Goal: Task Accomplishment & Management: Manage account settings

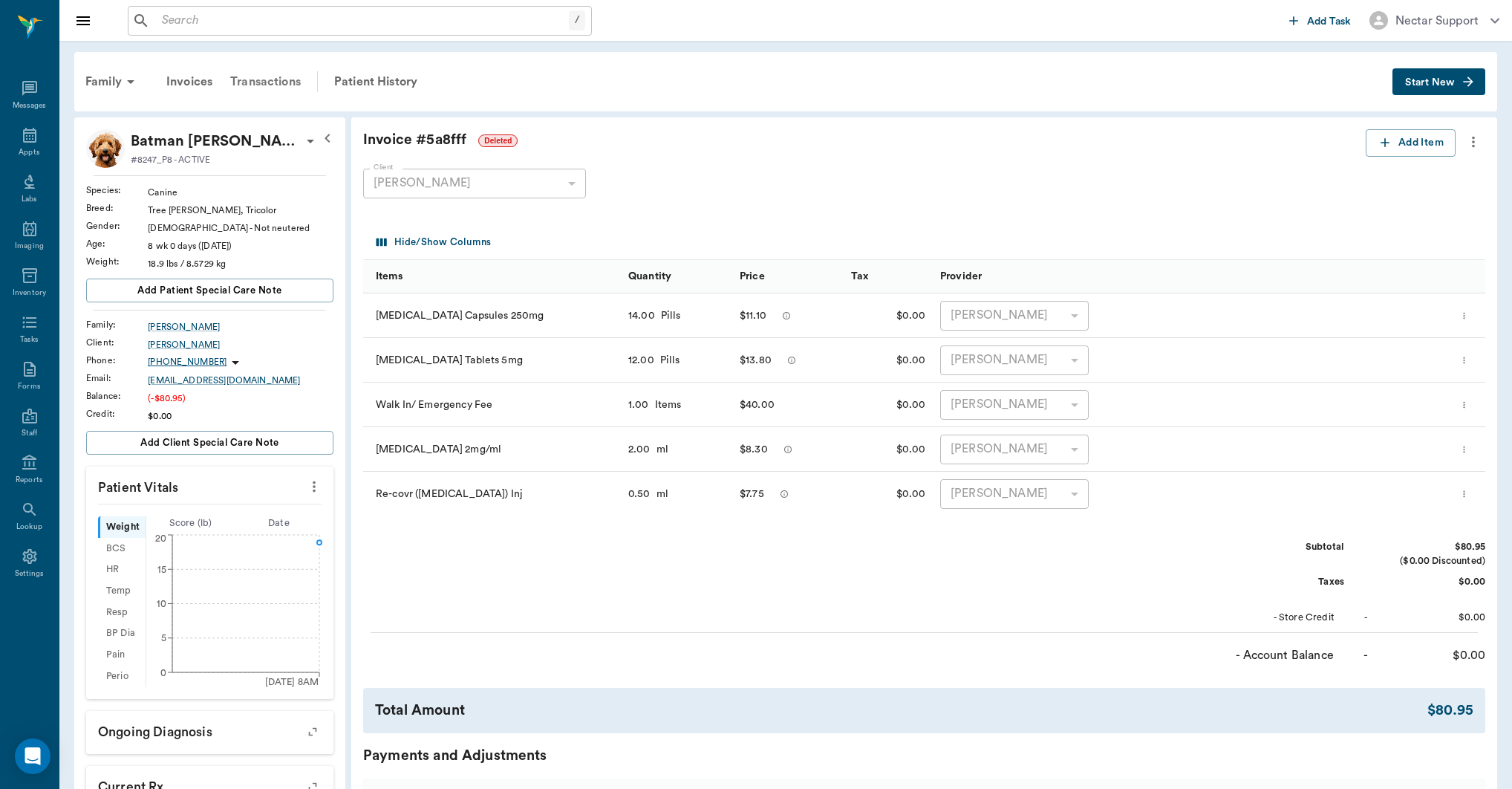
click at [276, 86] on div "Transactions" at bounding box center [266, 82] width 88 height 36
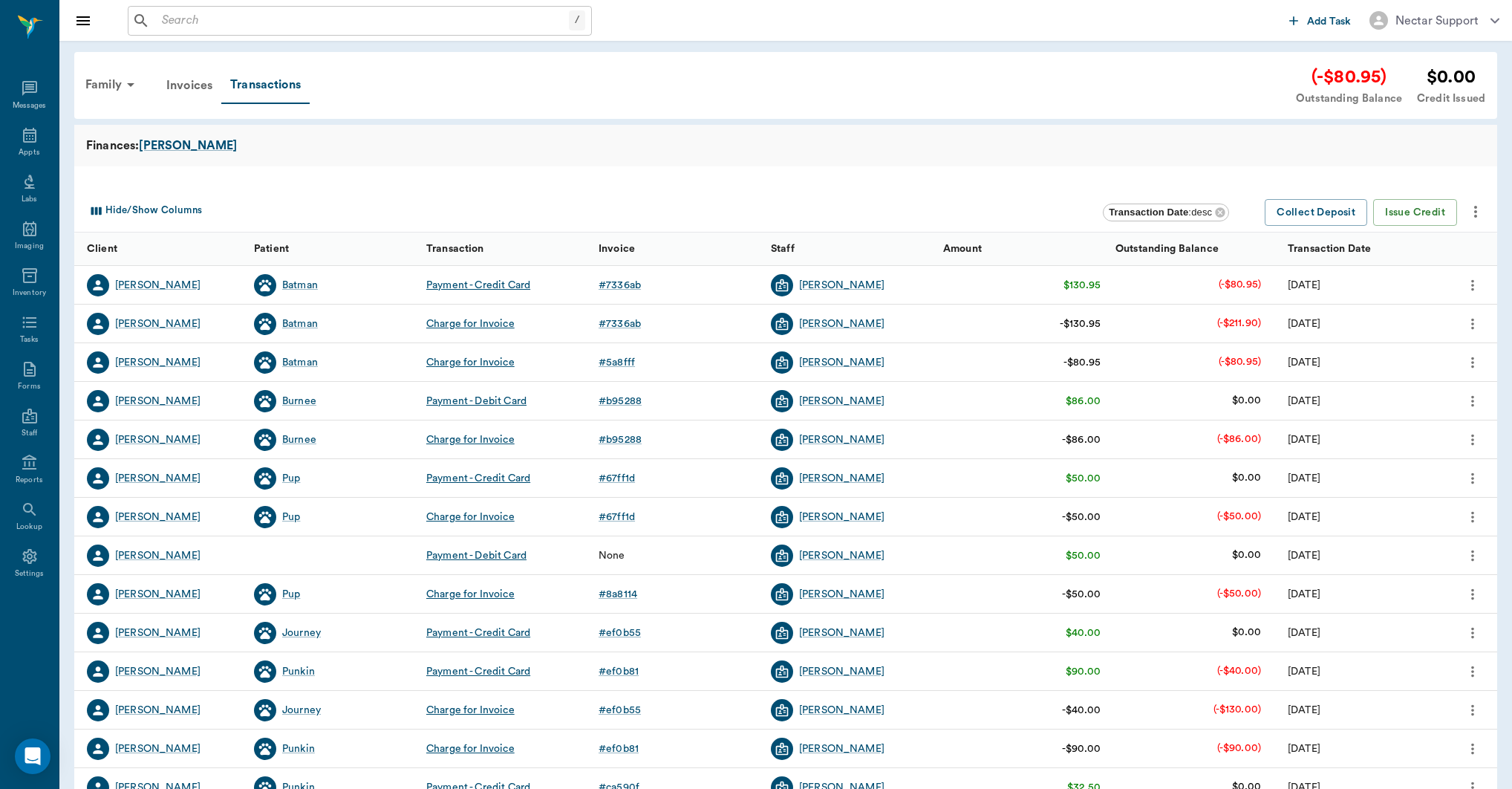
click at [1477, 363] on icon "more" at bounding box center [1473, 363] width 16 height 18
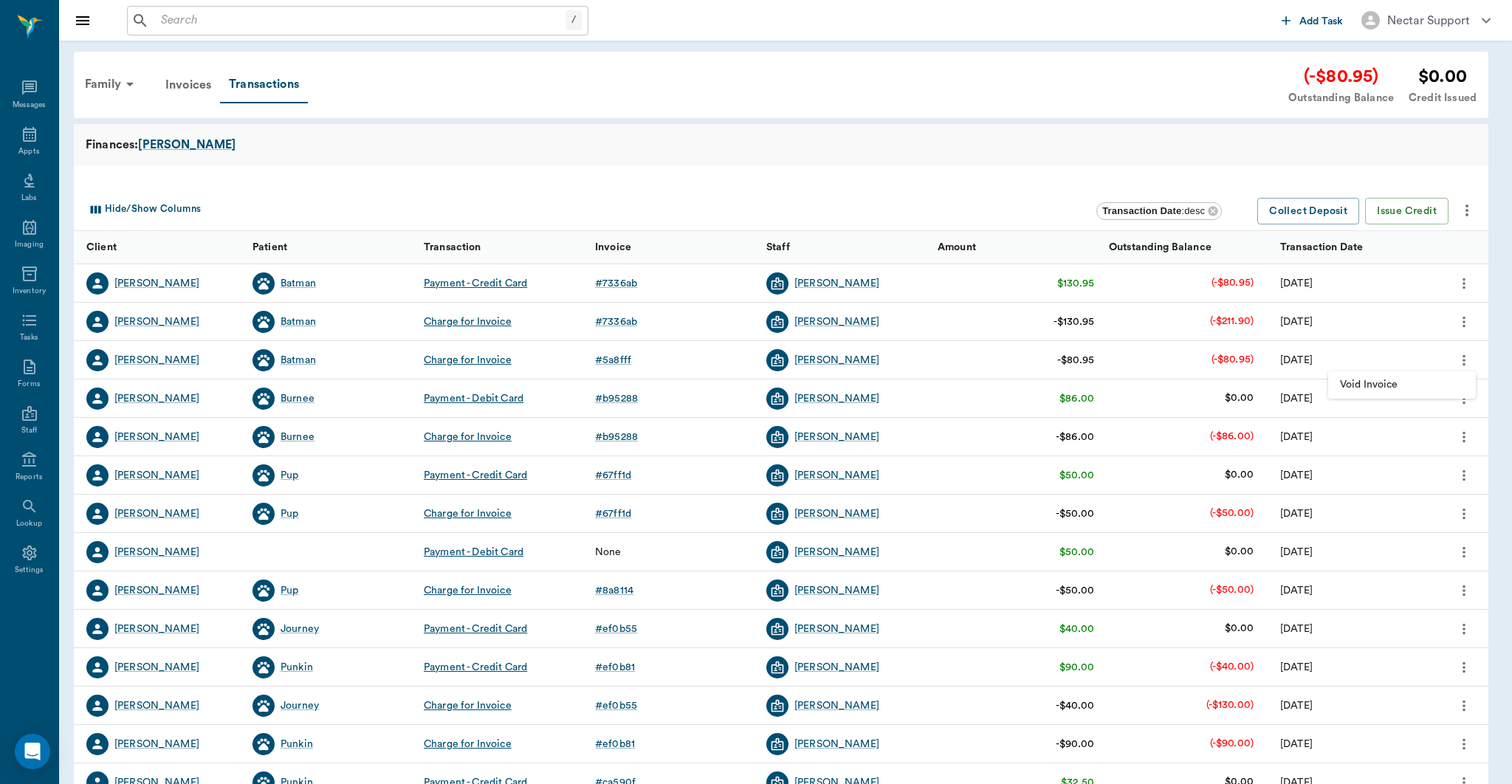
click at [1468, 360] on div at bounding box center [756, 392] width 1512 height 784
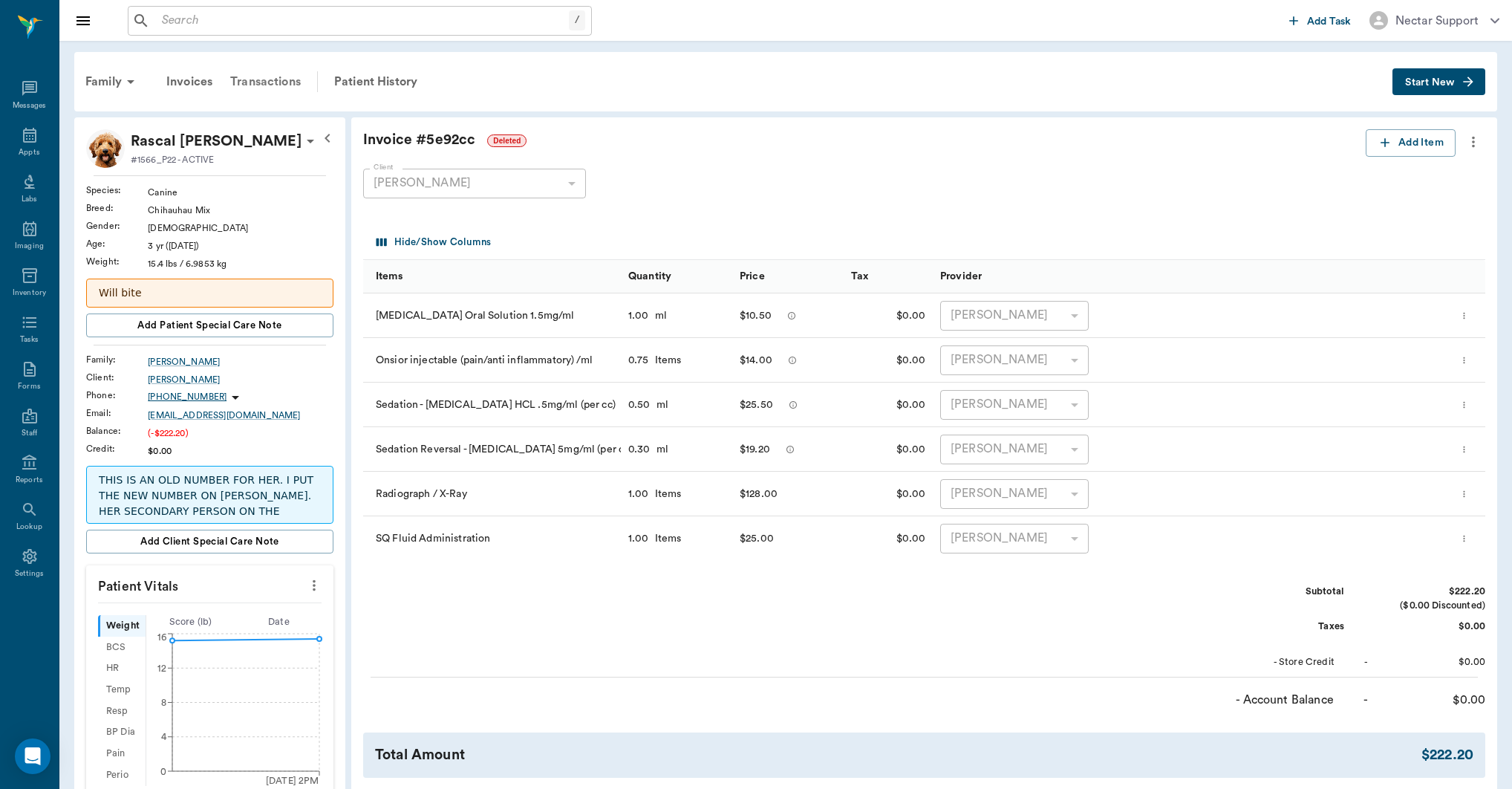
click at [277, 83] on div "Transactions" at bounding box center [266, 82] width 88 height 36
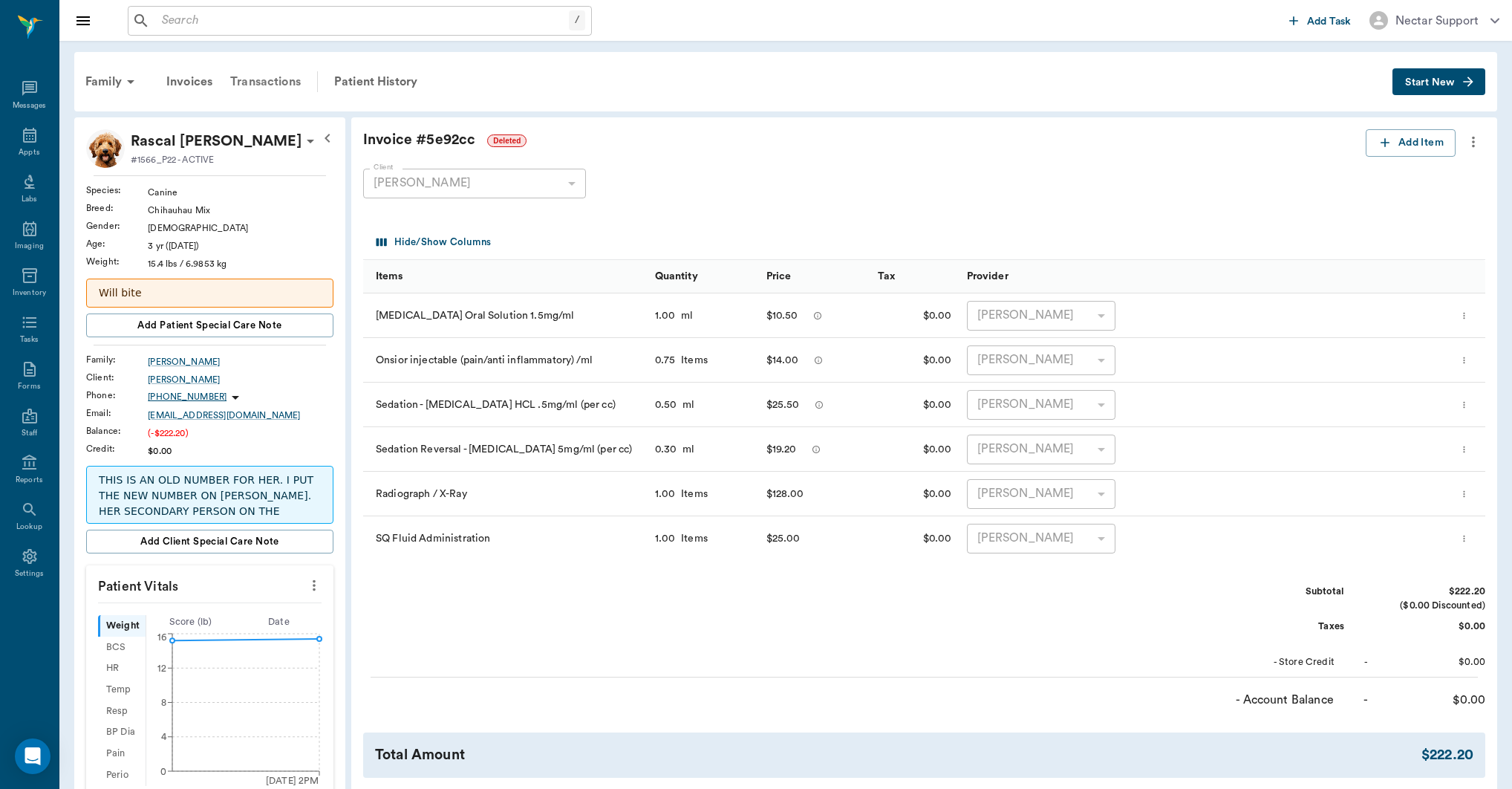
click at [256, 87] on div "Transactions" at bounding box center [266, 82] width 88 height 36
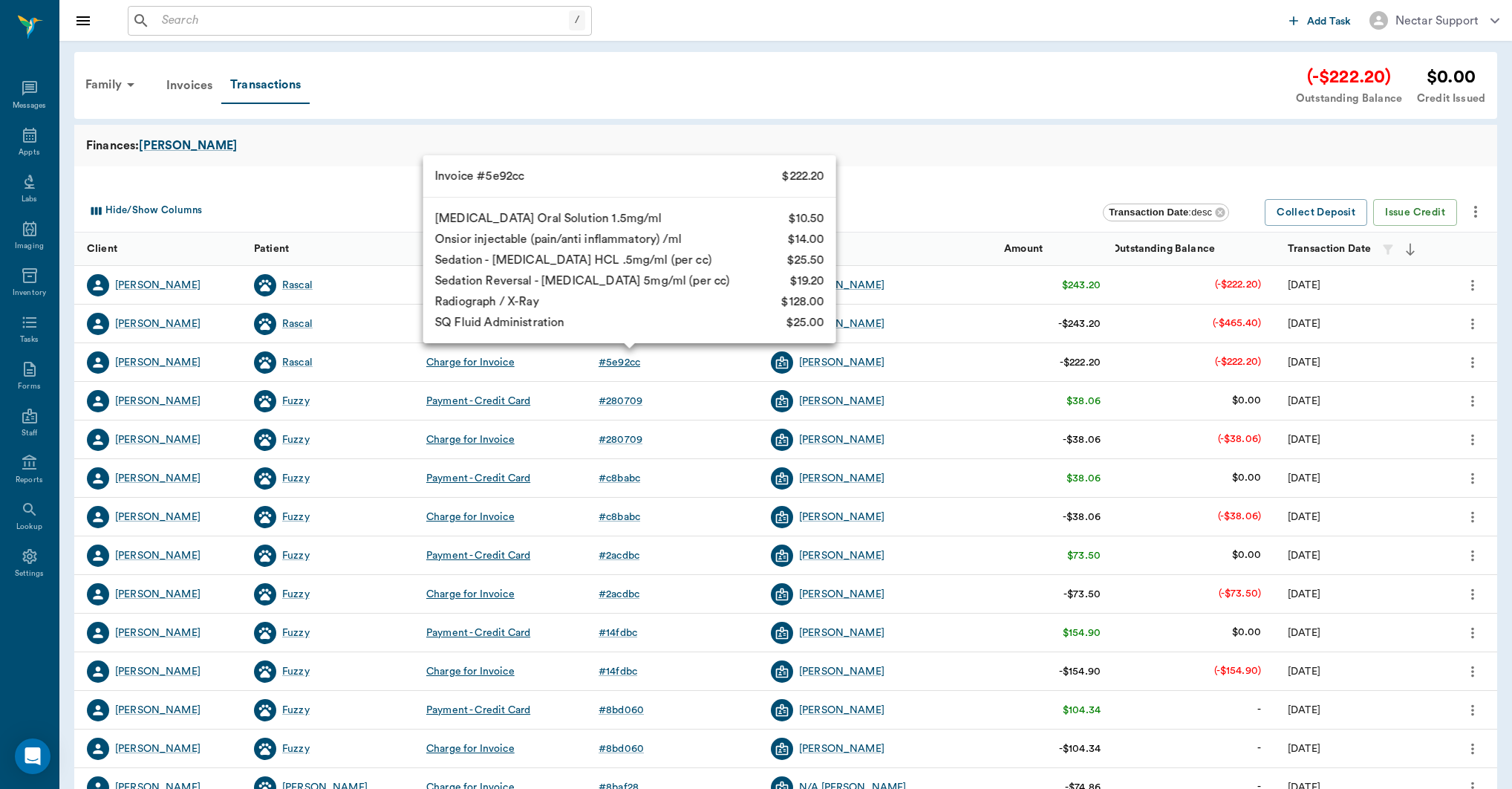
click at [611, 362] on div "# 5e92cc" at bounding box center [619, 362] width 41 height 15
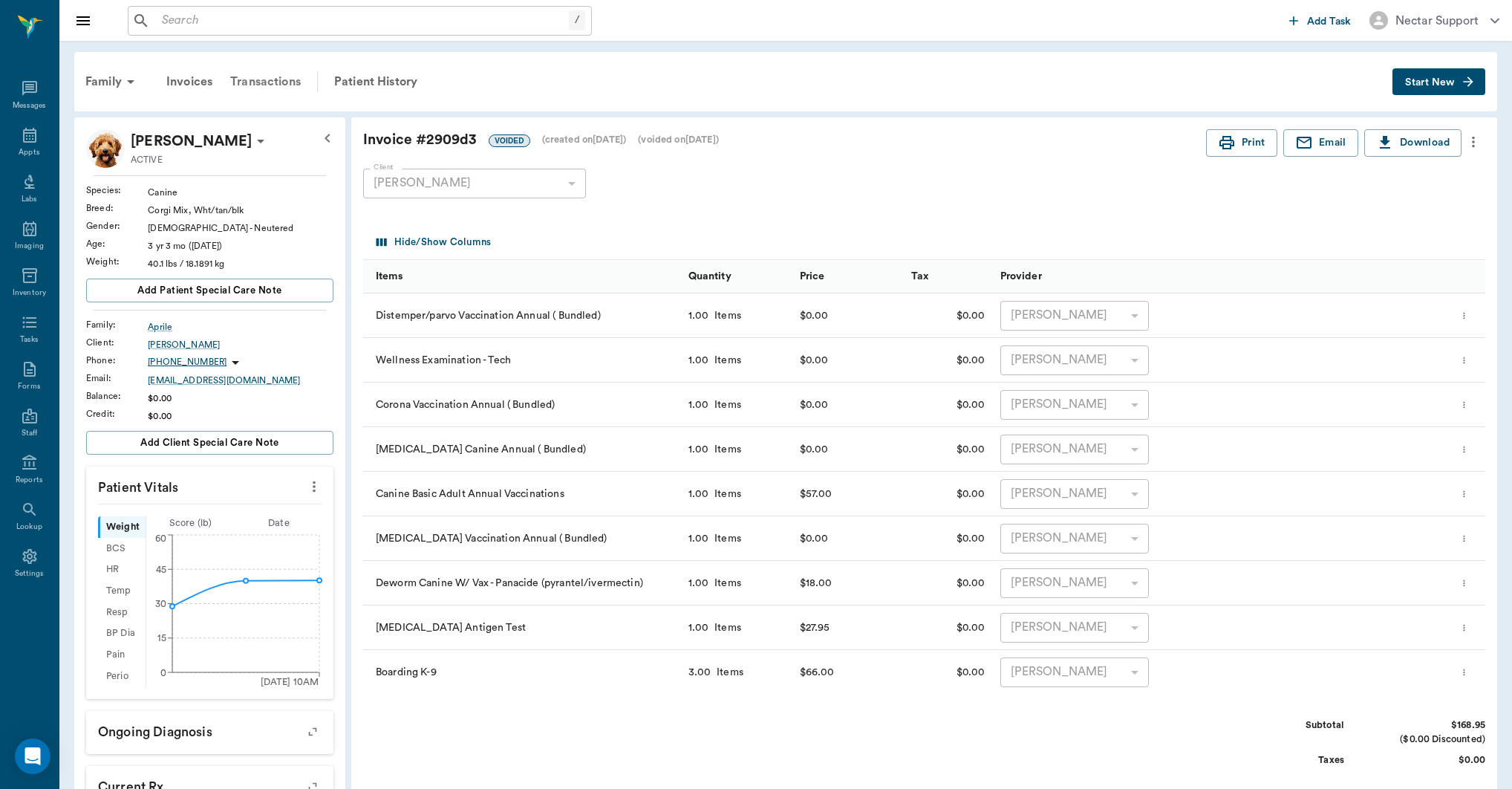
click at [291, 77] on div "Transactions" at bounding box center [266, 82] width 88 height 36
